Goal: Entertainment & Leisure: Browse casually

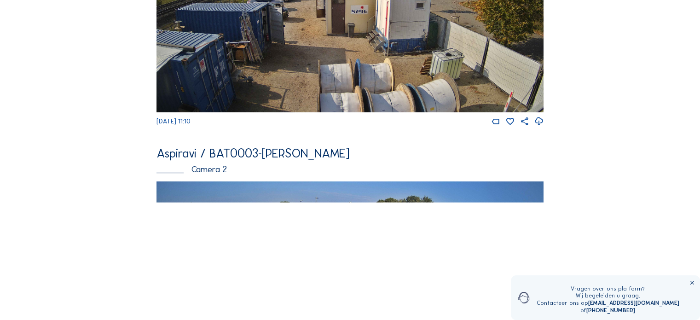
scroll to position [301, 0]
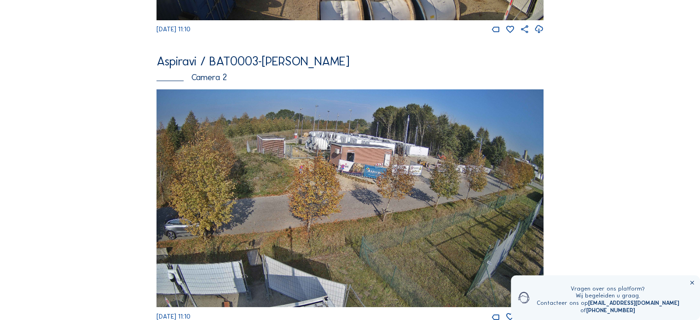
click at [331, 174] on img at bounding box center [350, 198] width 387 height 218
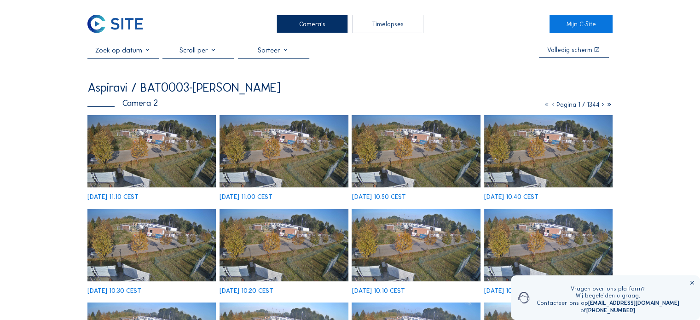
click at [174, 158] on img at bounding box center [151, 151] width 128 height 72
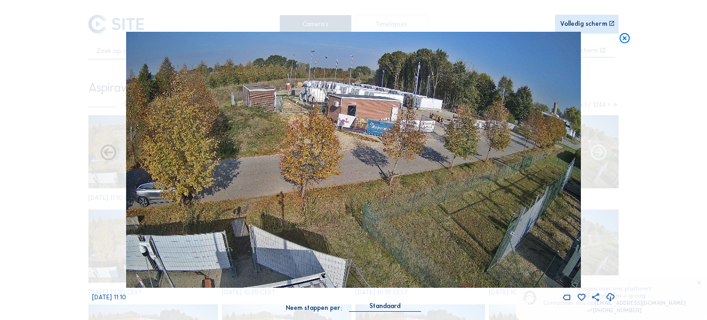
click at [599, 155] on icon at bounding box center [598, 153] width 19 height 19
drag, startPoint x: 621, startPoint y: 39, endPoint x: 516, endPoint y: 54, distance: 105.5
click at [621, 39] on icon at bounding box center [625, 38] width 12 height 13
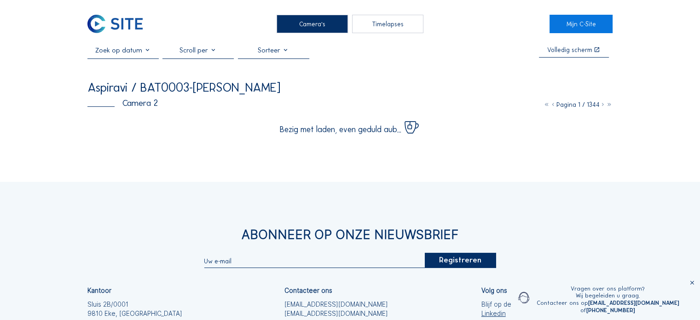
click at [383, 29] on div "Timelapses" at bounding box center [387, 24] width 71 height 18
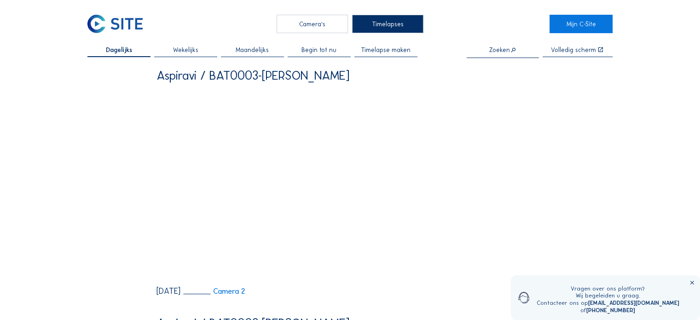
click at [325, 27] on div "Camera's" at bounding box center [312, 24] width 71 height 18
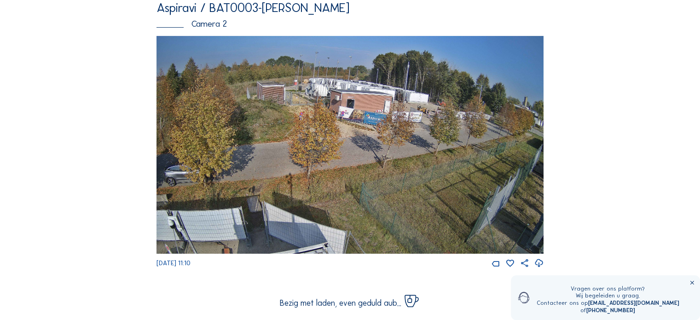
scroll to position [368, 0]
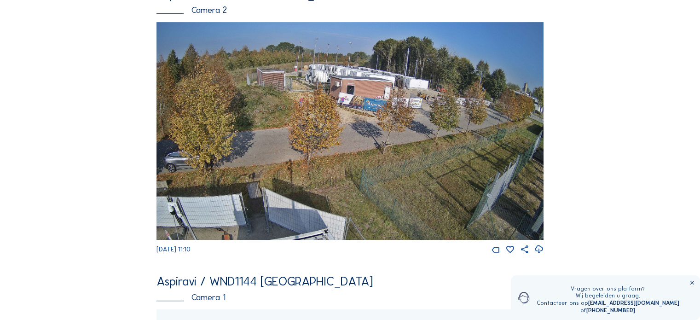
click at [320, 97] on img at bounding box center [350, 131] width 387 height 218
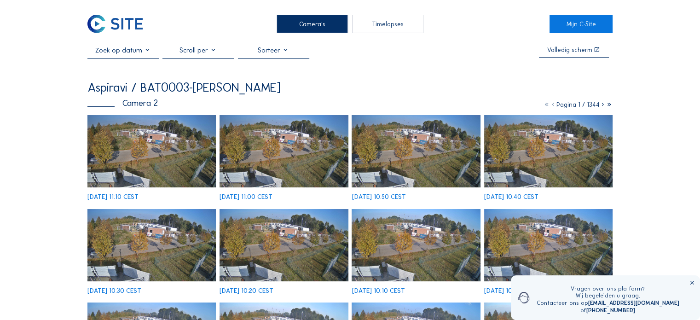
click at [439, 153] on img at bounding box center [416, 151] width 128 height 72
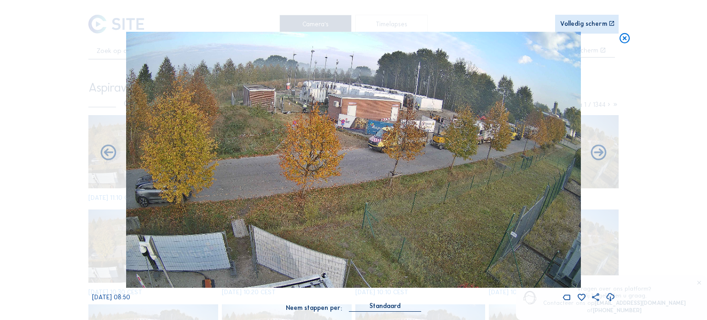
click at [272, 98] on img at bounding box center [353, 160] width 455 height 256
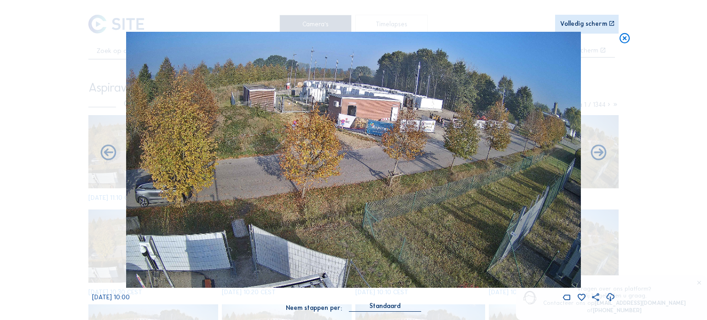
click at [628, 42] on icon at bounding box center [625, 38] width 12 height 13
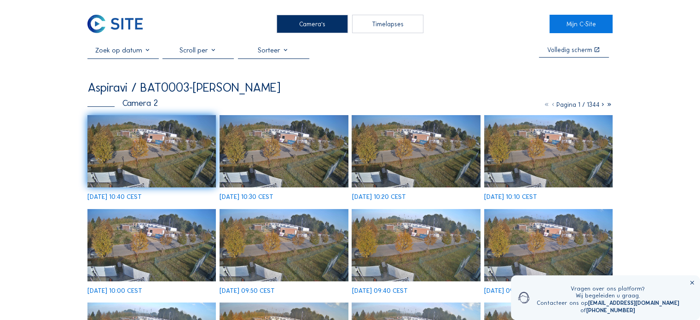
click at [145, 143] on img at bounding box center [151, 151] width 128 height 72
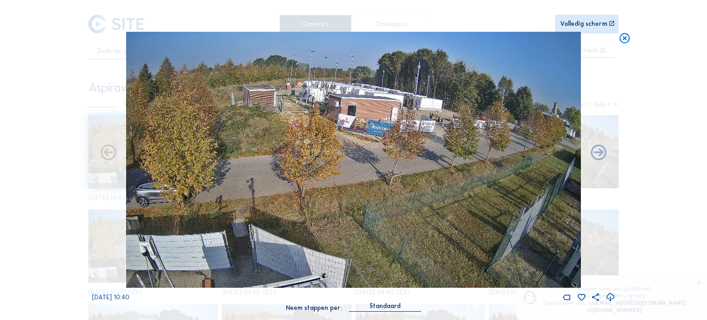
click at [624, 36] on icon at bounding box center [625, 38] width 12 height 13
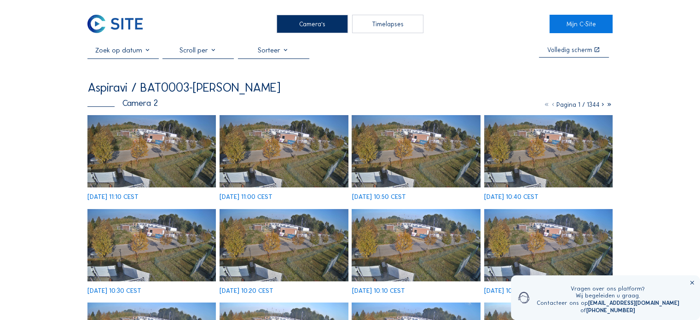
click at [155, 154] on img at bounding box center [151, 151] width 128 height 72
click at [151, 142] on img at bounding box center [151, 151] width 128 height 72
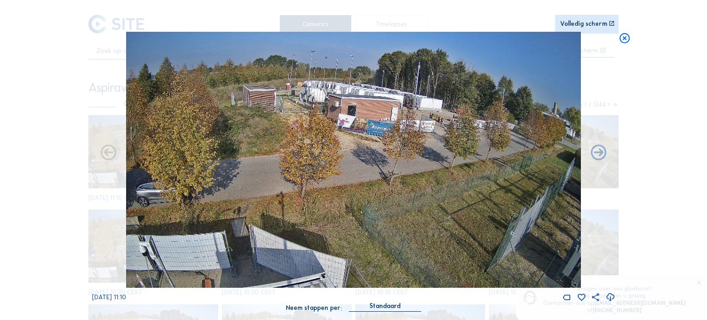
click at [627, 38] on icon at bounding box center [625, 38] width 12 height 13
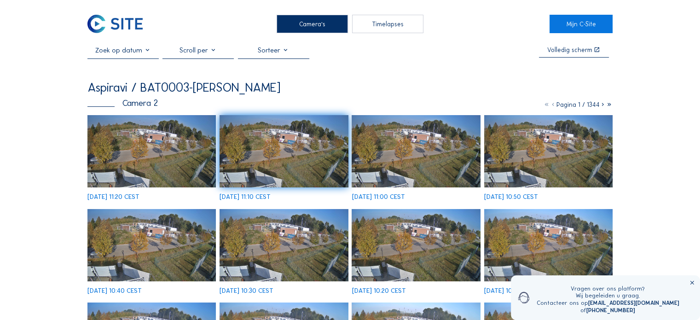
click at [184, 152] on img at bounding box center [151, 151] width 128 height 72
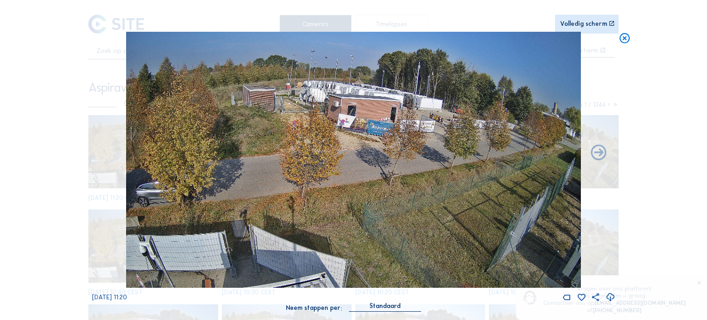
click at [629, 37] on icon at bounding box center [625, 38] width 12 height 13
